Goal: Task Accomplishment & Management: Complete application form

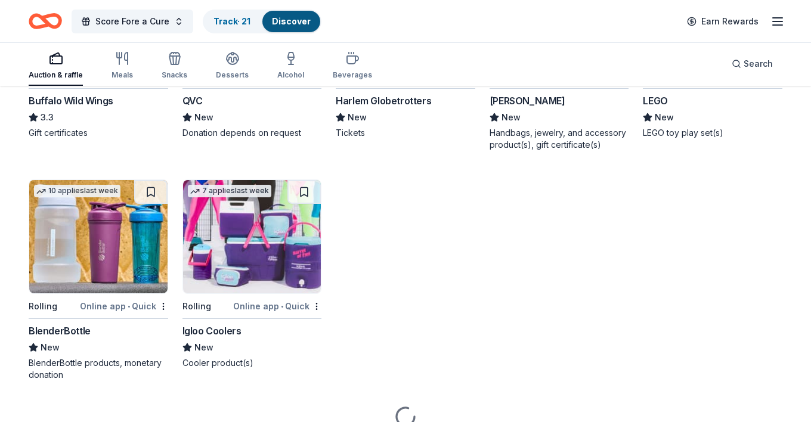
scroll to position [5758, 0]
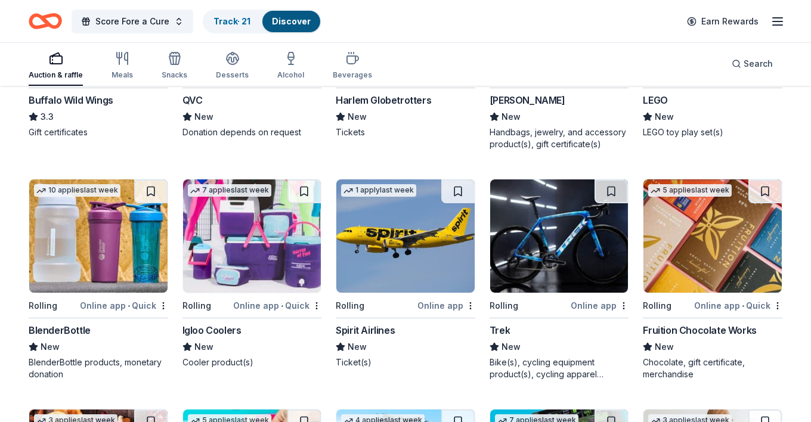
click at [265, 256] on img at bounding box center [252, 235] width 138 height 113
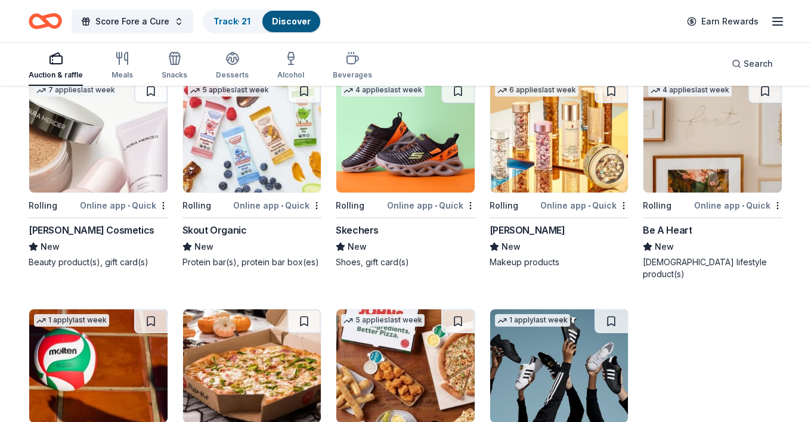
scroll to position [7069, 0]
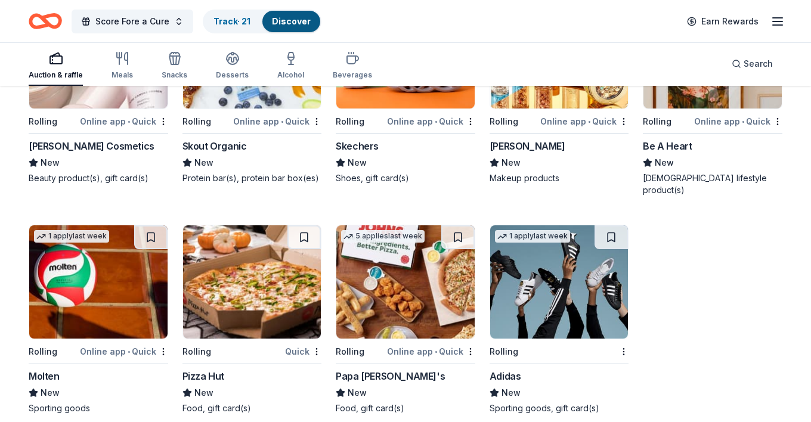
click at [566, 262] on img at bounding box center [559, 281] width 138 height 113
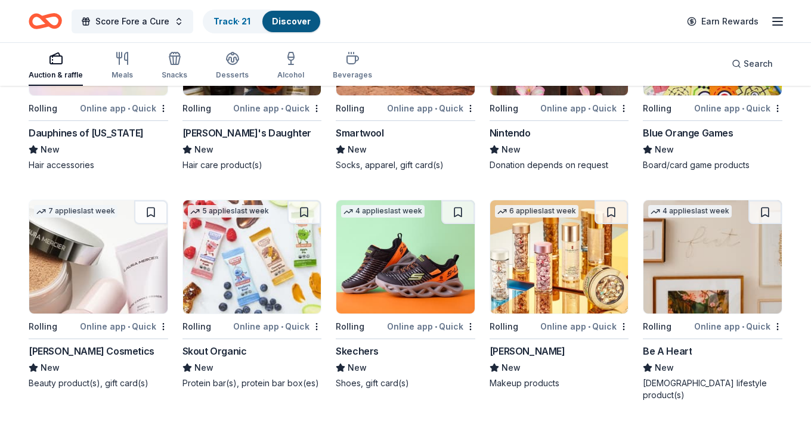
scroll to position [6865, 0]
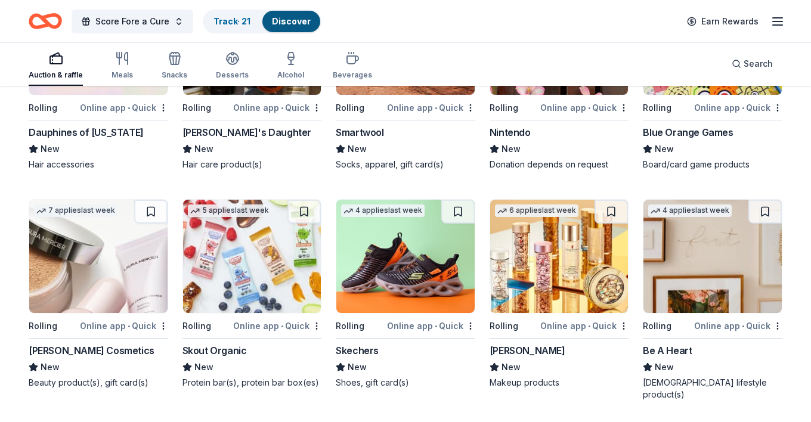
click at [99, 261] on img at bounding box center [98, 256] width 138 height 113
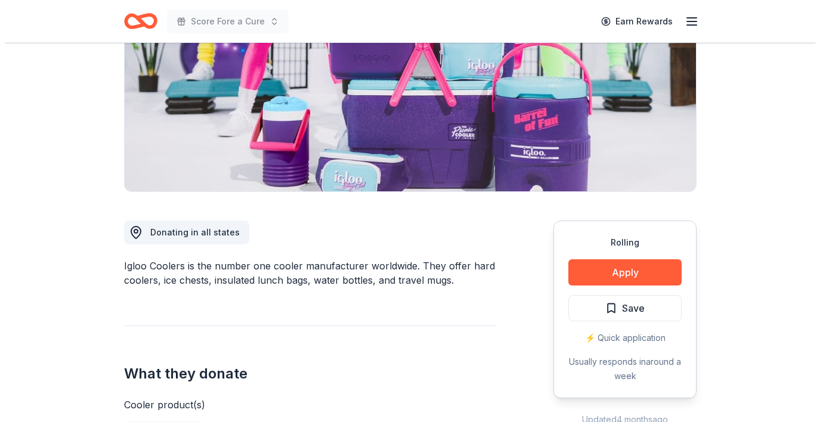
scroll to position [176, 0]
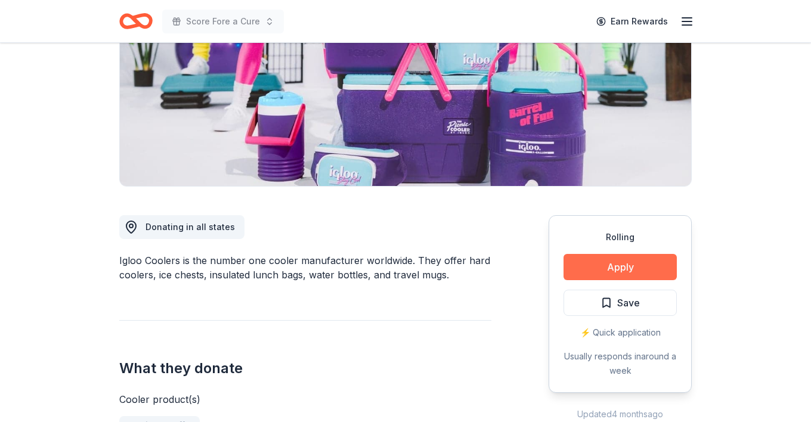
click at [611, 267] on button "Apply" at bounding box center [619, 267] width 113 height 26
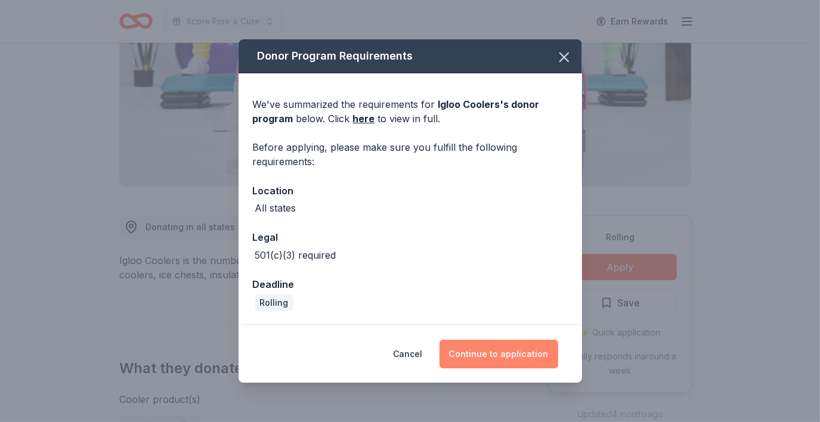
click at [503, 351] on button "Continue to application" at bounding box center [498, 354] width 119 height 29
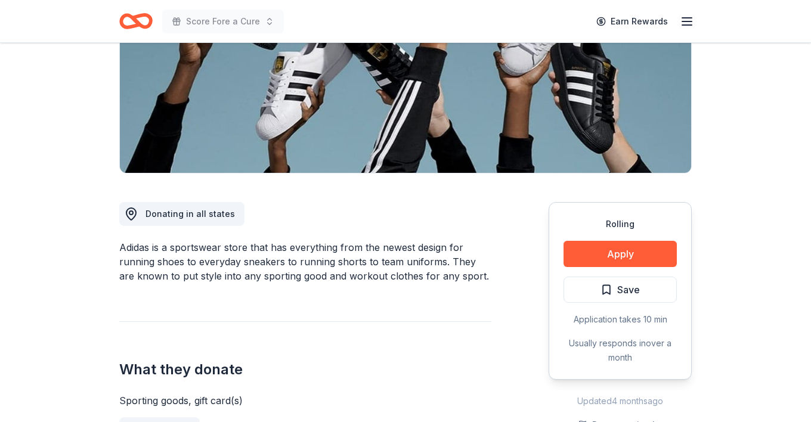
scroll to position [190, 0]
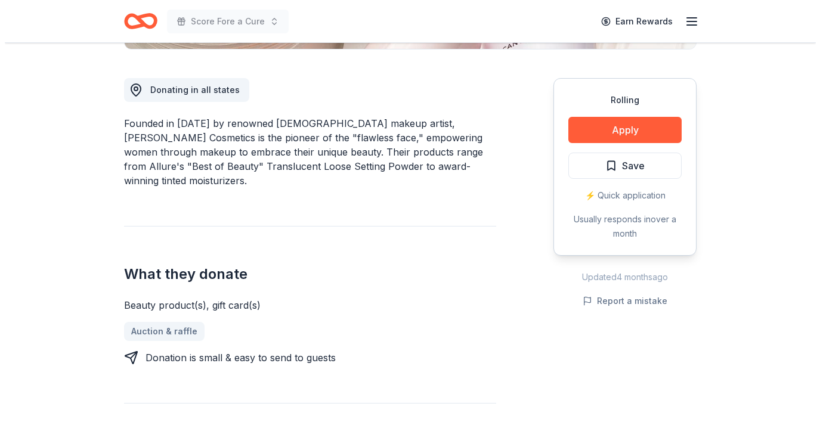
scroll to position [319, 0]
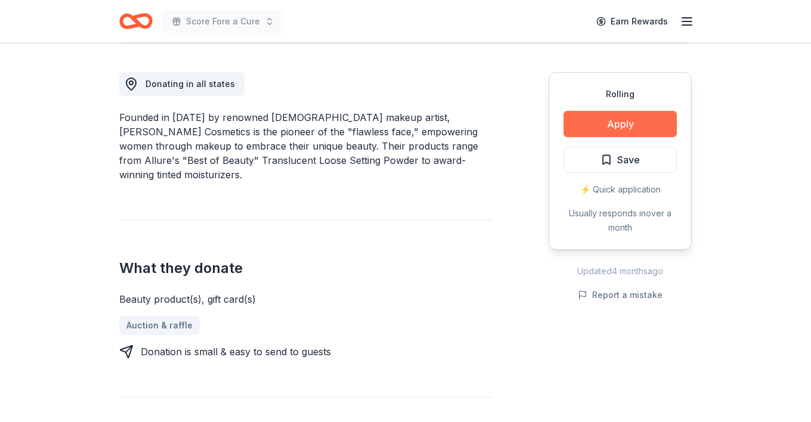
click at [624, 119] on button "Apply" at bounding box center [619, 124] width 113 height 26
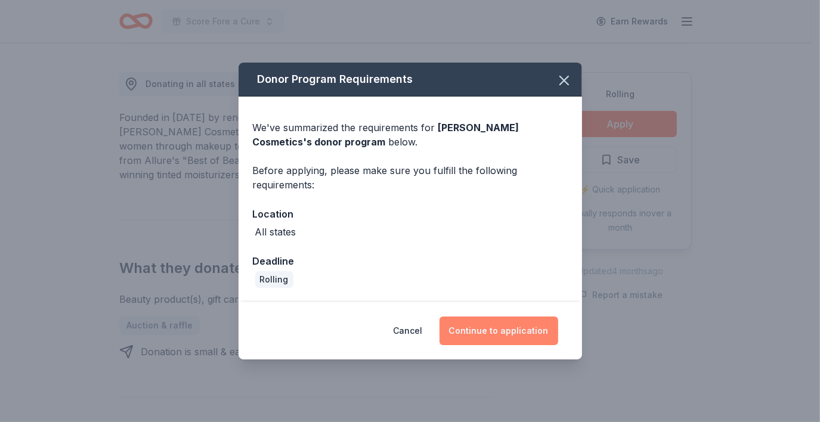
click at [484, 341] on button "Continue to application" at bounding box center [498, 331] width 119 height 29
